Goal: Information Seeking & Learning: Learn about a topic

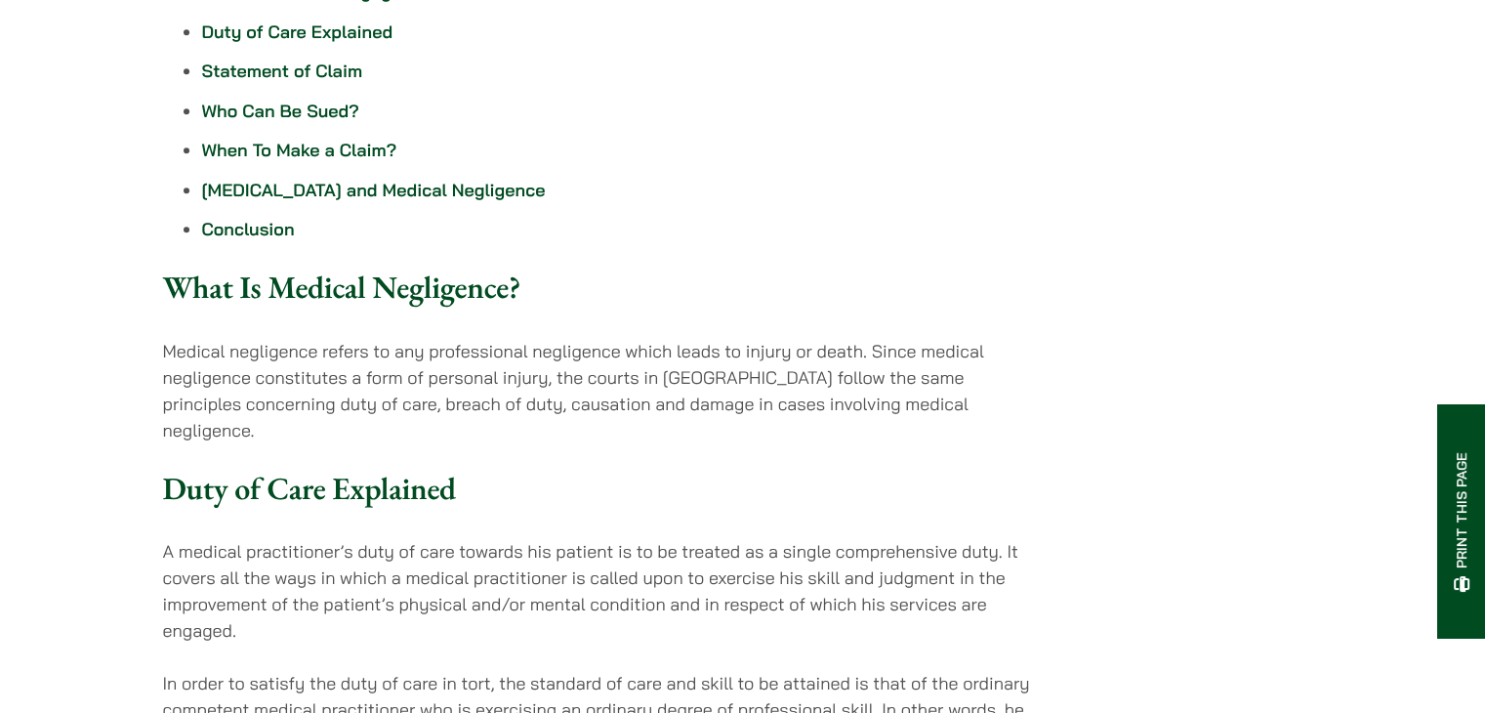
scroll to position [1172, 0]
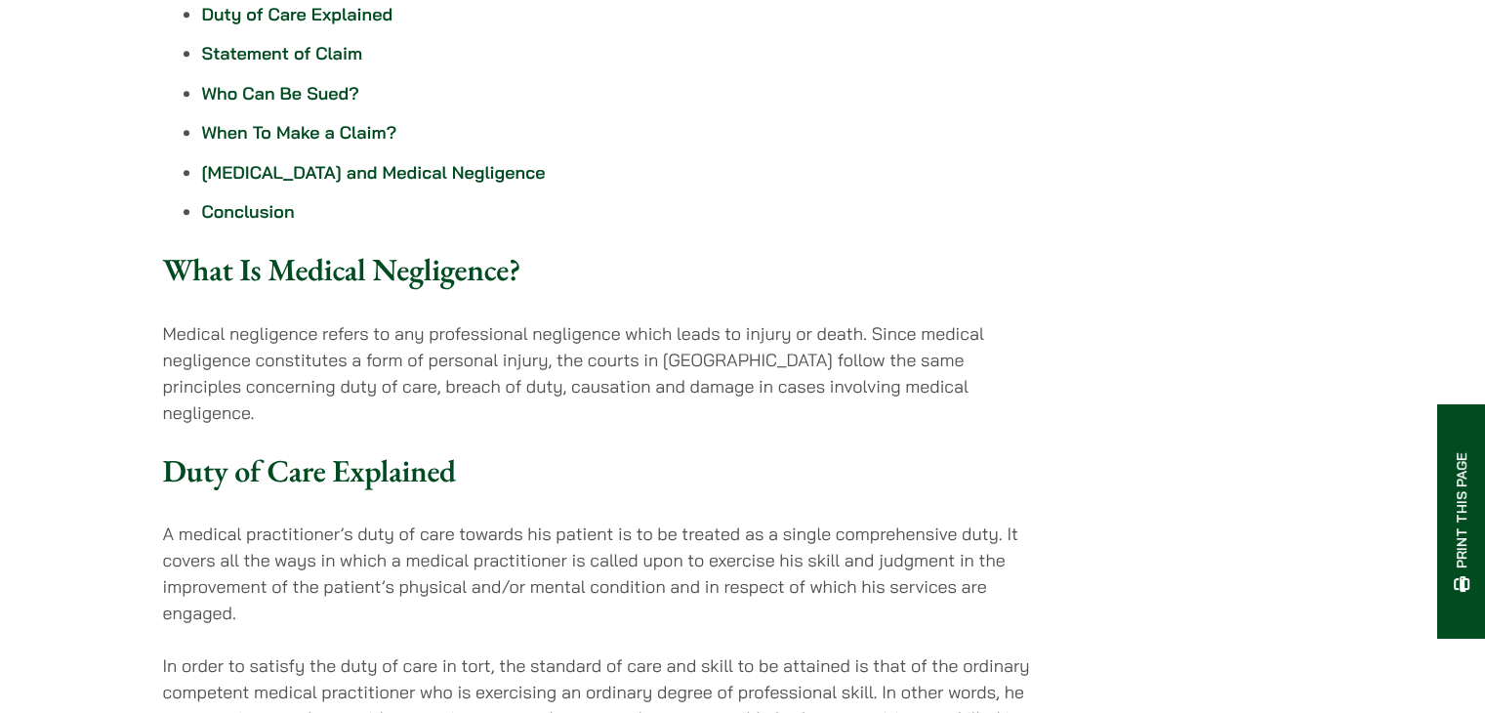
click at [345, 121] on link "When To Make a Claim?" at bounding box center [299, 132] width 195 height 22
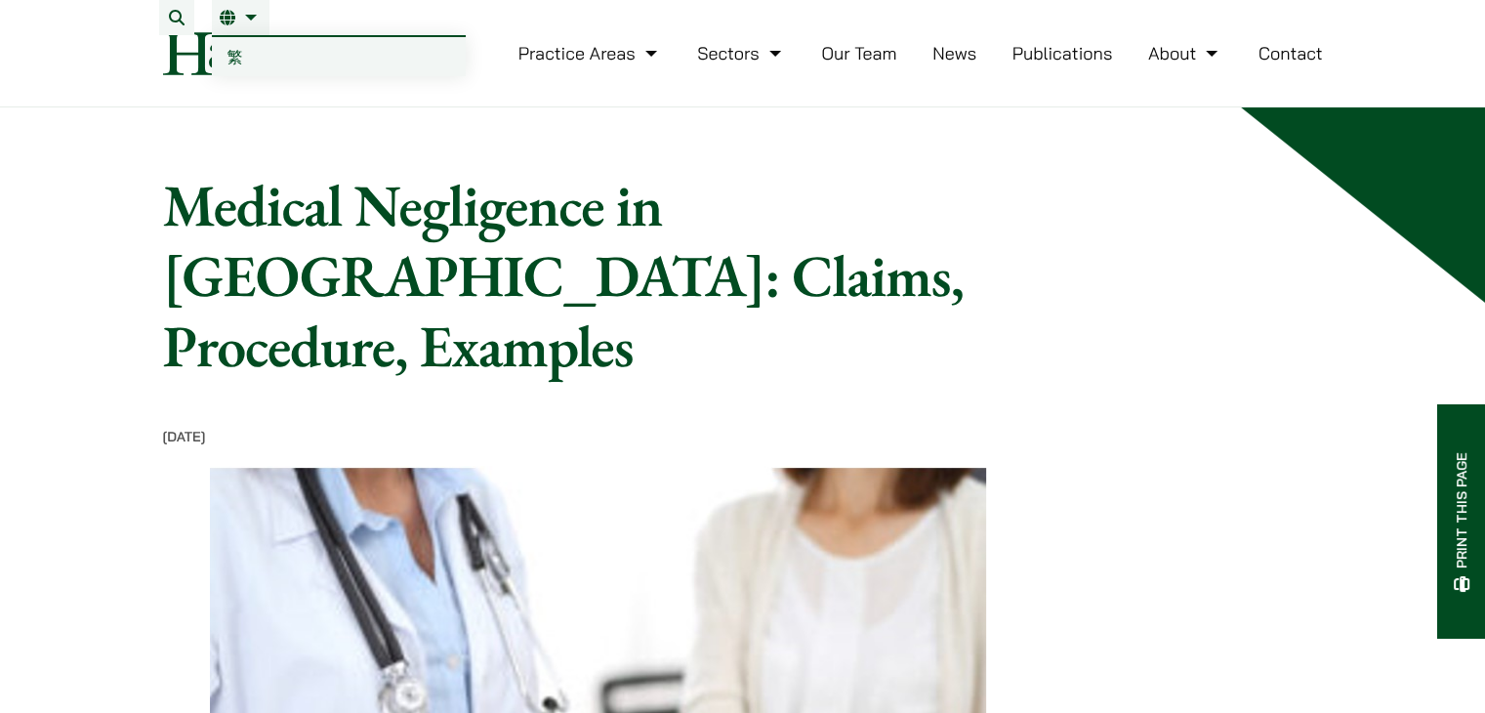
click at [242, 17] on link "EN" at bounding box center [241, 18] width 42 height 16
click at [249, 13] on link "EN" at bounding box center [241, 18] width 42 height 16
click at [244, 57] on link "繁" at bounding box center [339, 56] width 254 height 39
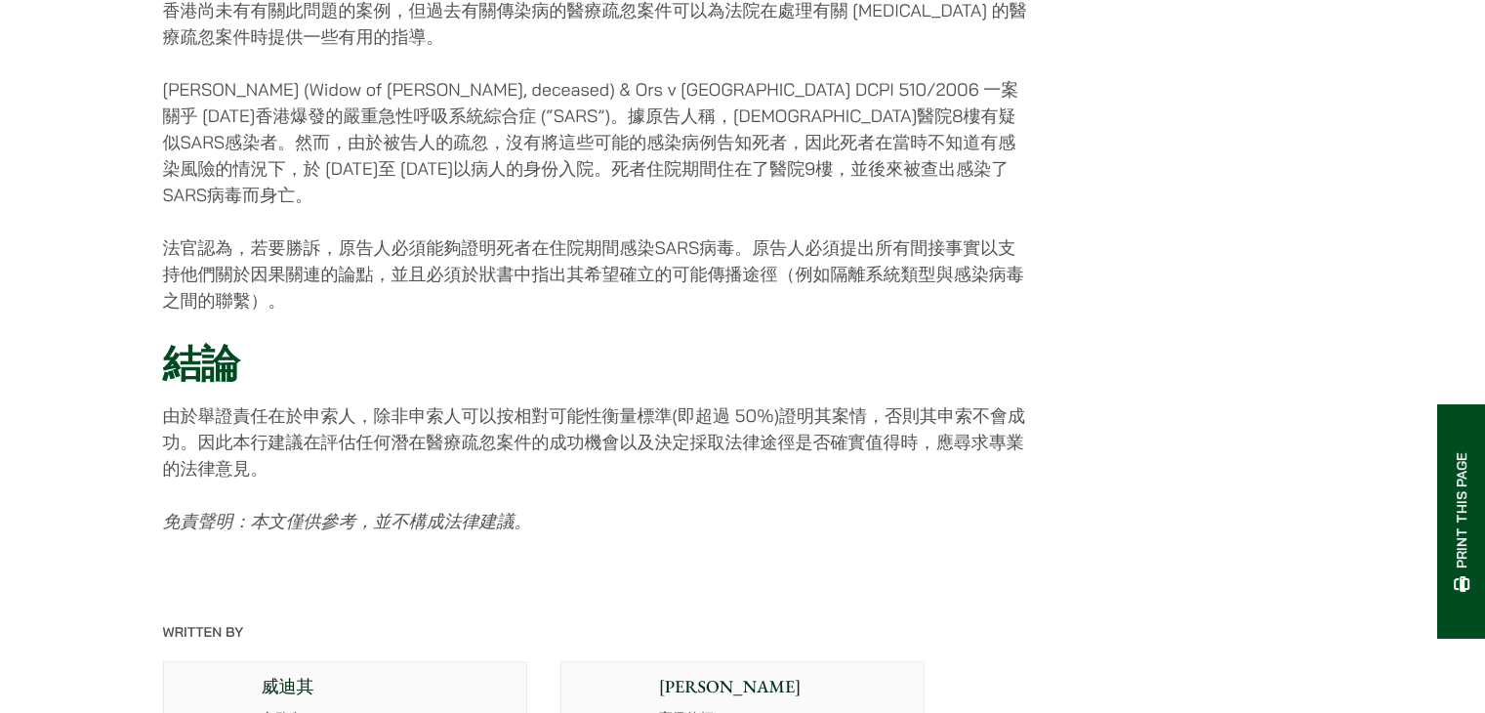
scroll to position [2636, 0]
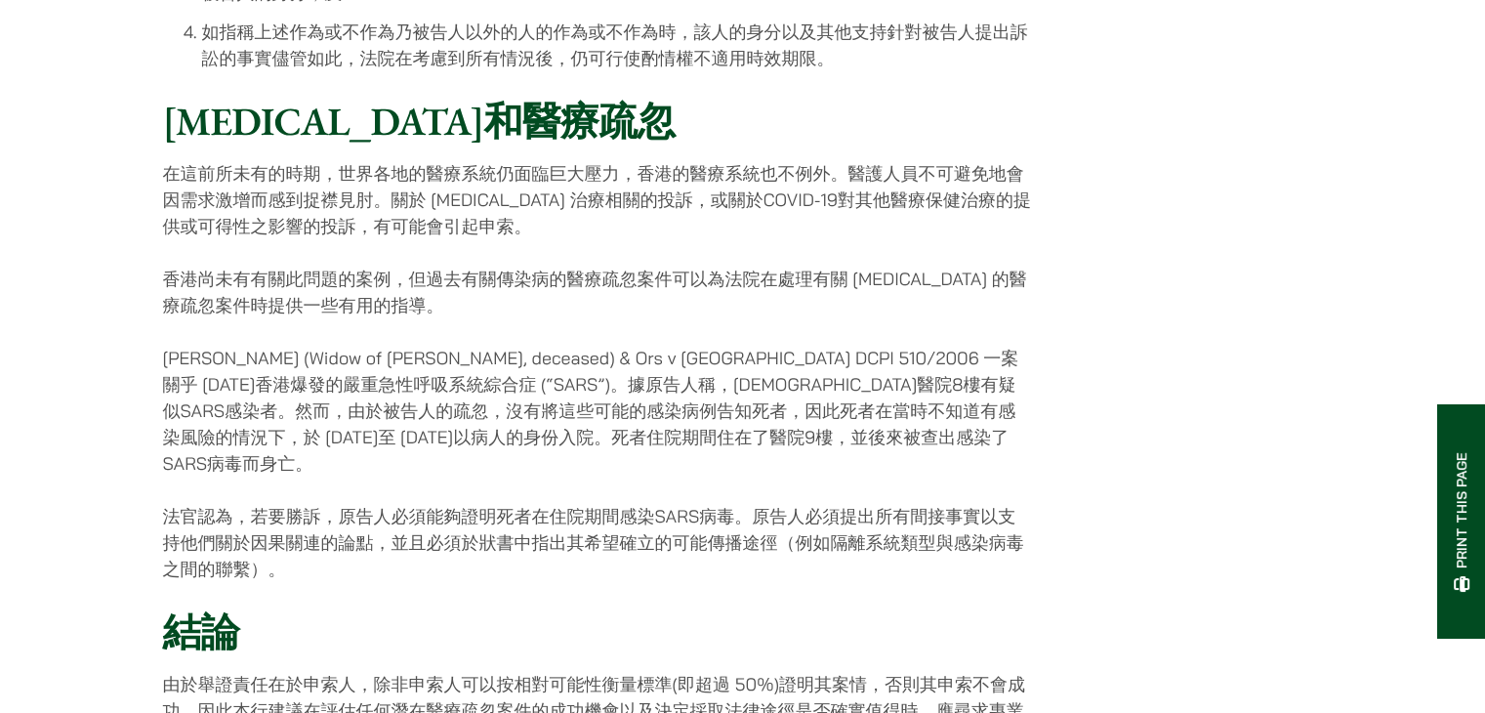
scroll to position [1757, 0]
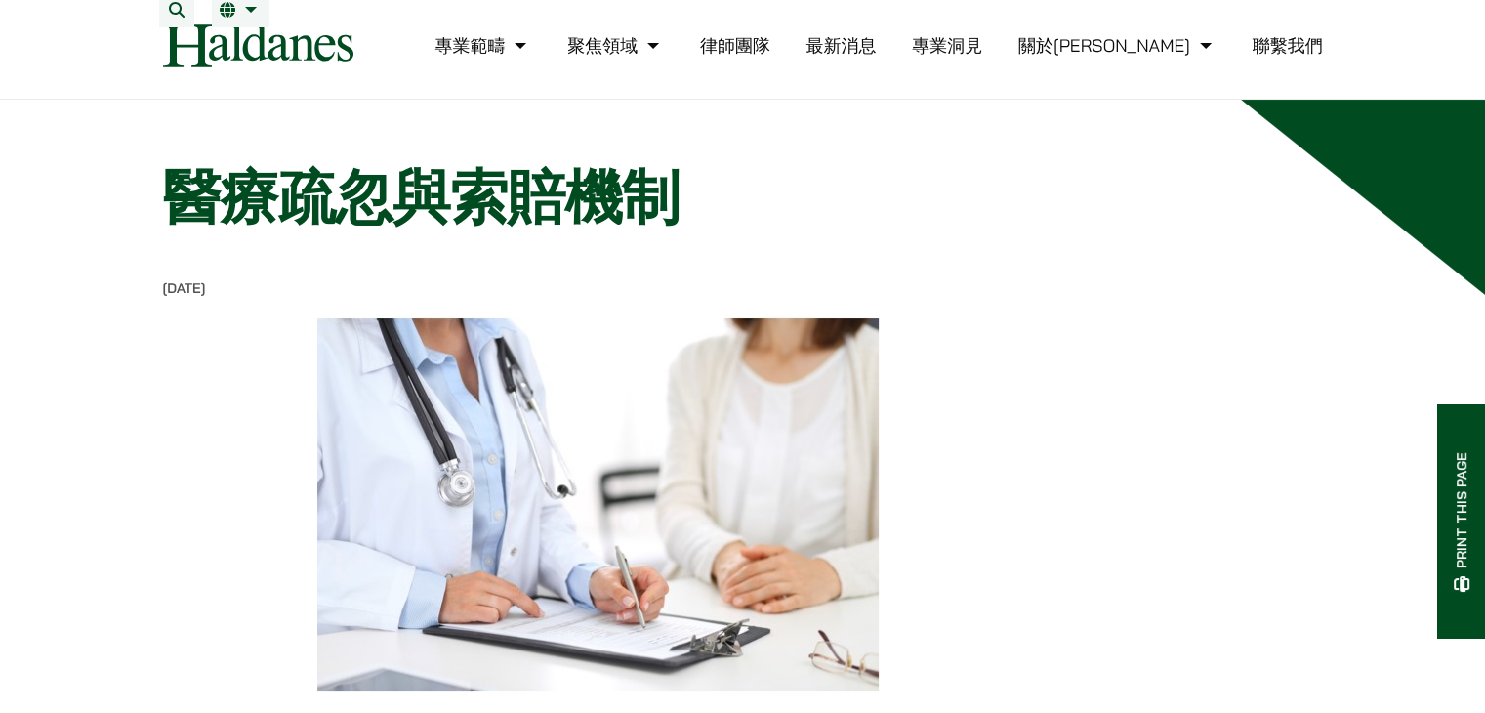
scroll to position [0, 0]
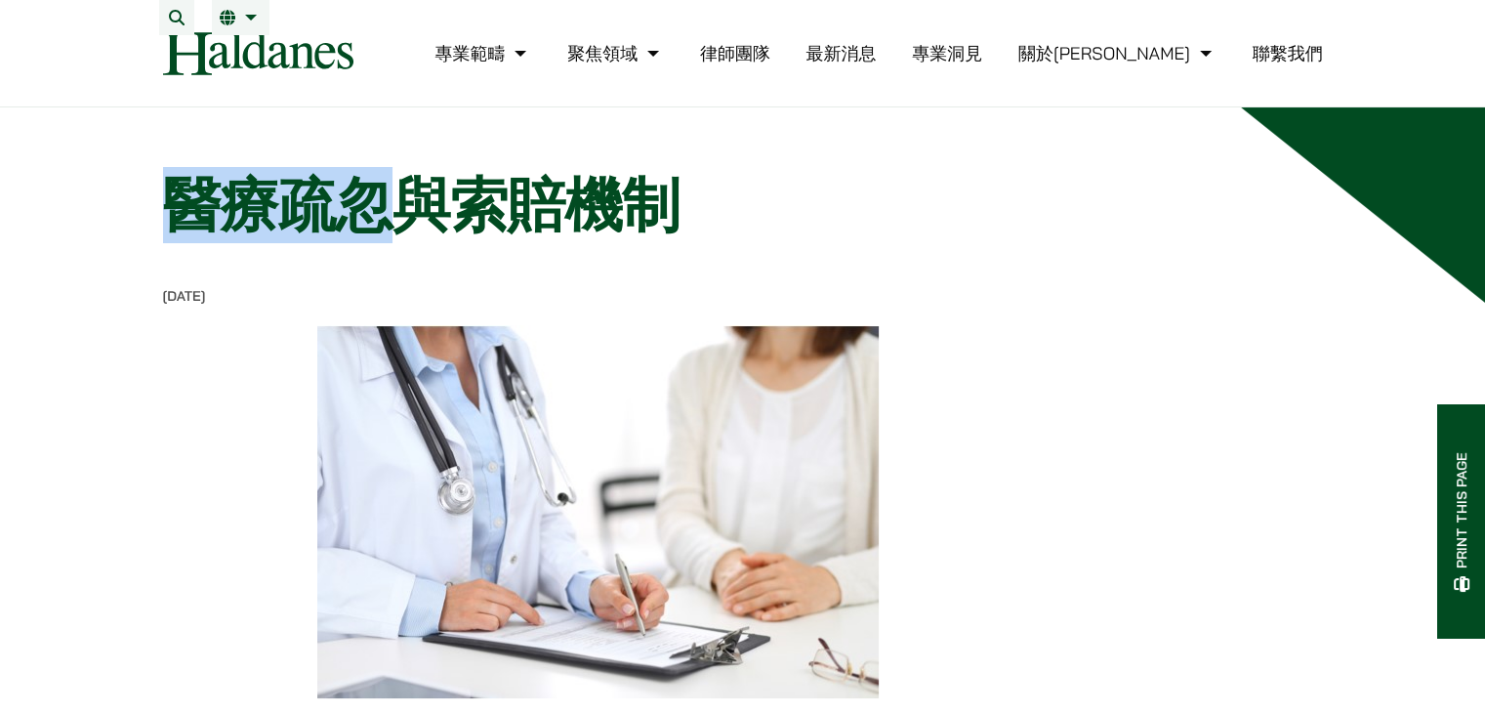
drag, startPoint x: 169, startPoint y: 219, endPoint x: 379, endPoint y: 216, distance: 209.9
click at [379, 216] on h1 "醫療疏忽與索賠機制" at bounding box center [669, 205] width 1013 height 70
copy h1 "醫療疏忽"
